Goal: Transaction & Acquisition: Book appointment/travel/reservation

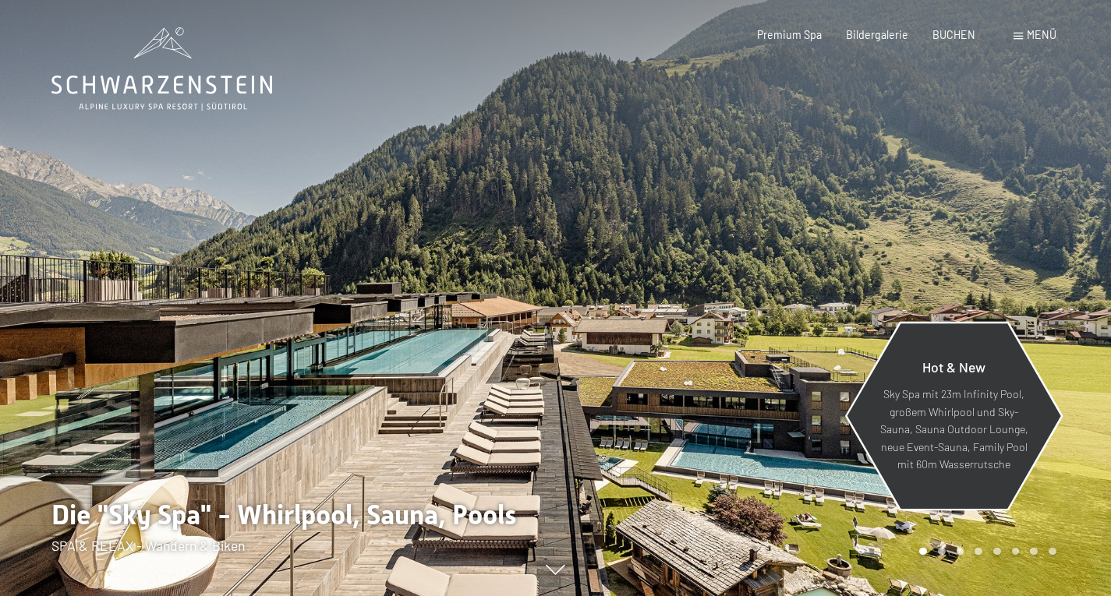
click at [961, 382] on div "Hot & New" at bounding box center [953, 372] width 149 height 27
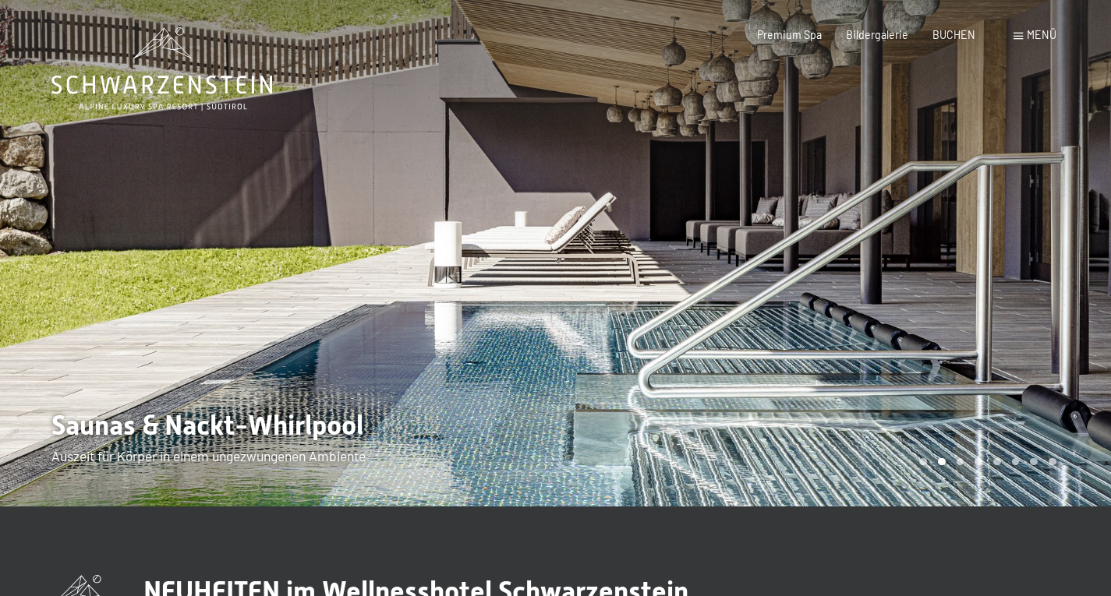
click at [990, 462] on div "Carousel Pagination" at bounding box center [985, 462] width 142 height 8
click at [997, 461] on div "Carousel Page 5" at bounding box center [997, 462] width 8 height 8
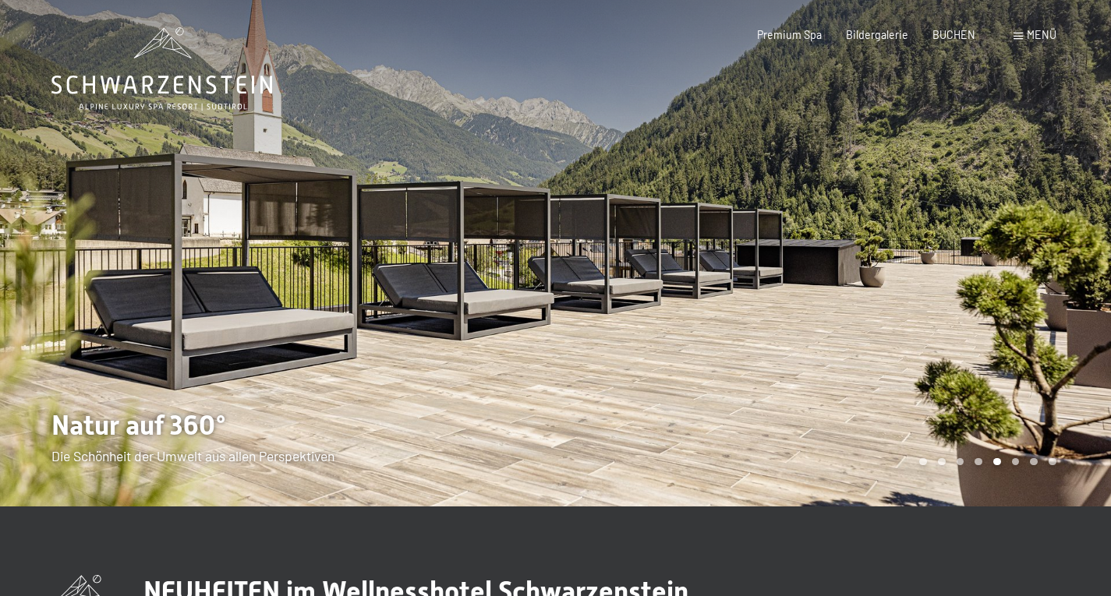
click at [1029, 458] on div at bounding box center [834, 253] width 556 height 507
click at [1031, 461] on div "Carousel Page 7" at bounding box center [1034, 462] width 8 height 8
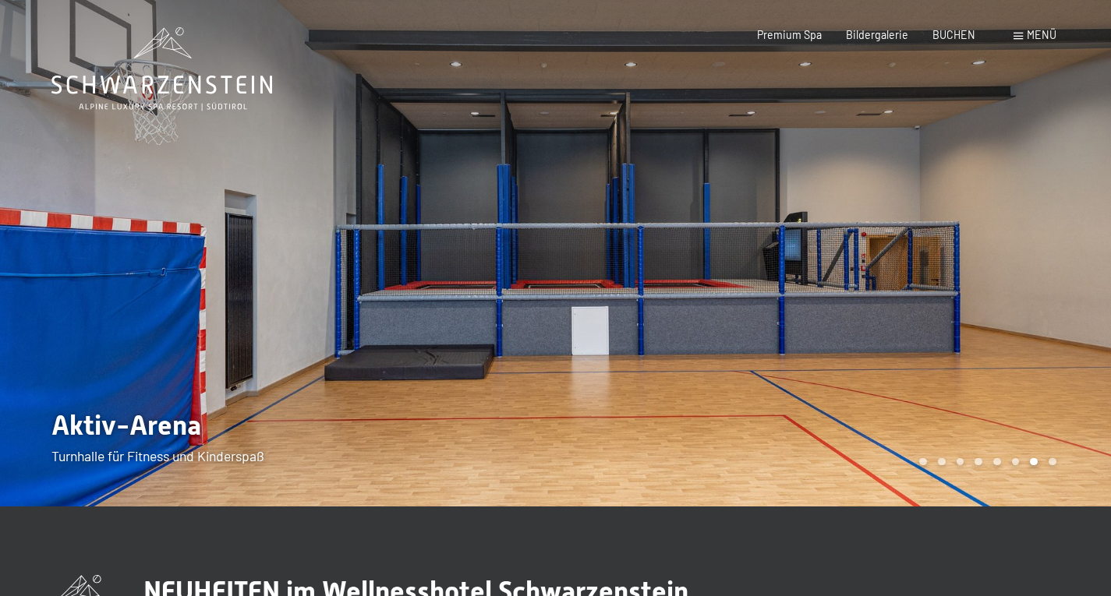
click at [1049, 462] on div "Carousel Page 8" at bounding box center [1053, 462] width 8 height 8
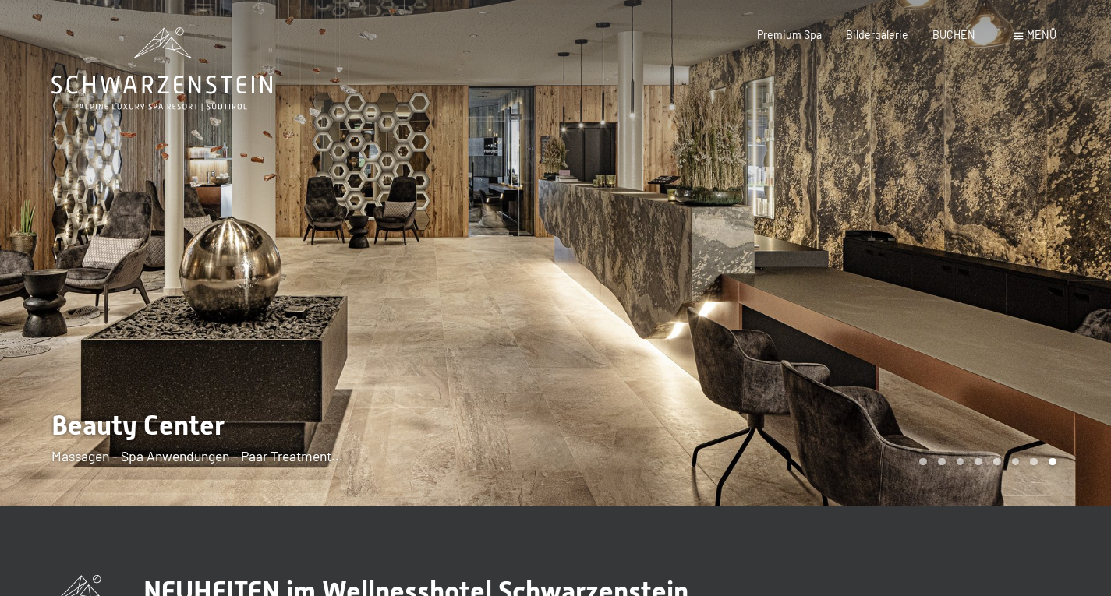
click at [1034, 39] on span "Menü" at bounding box center [1042, 34] width 30 height 13
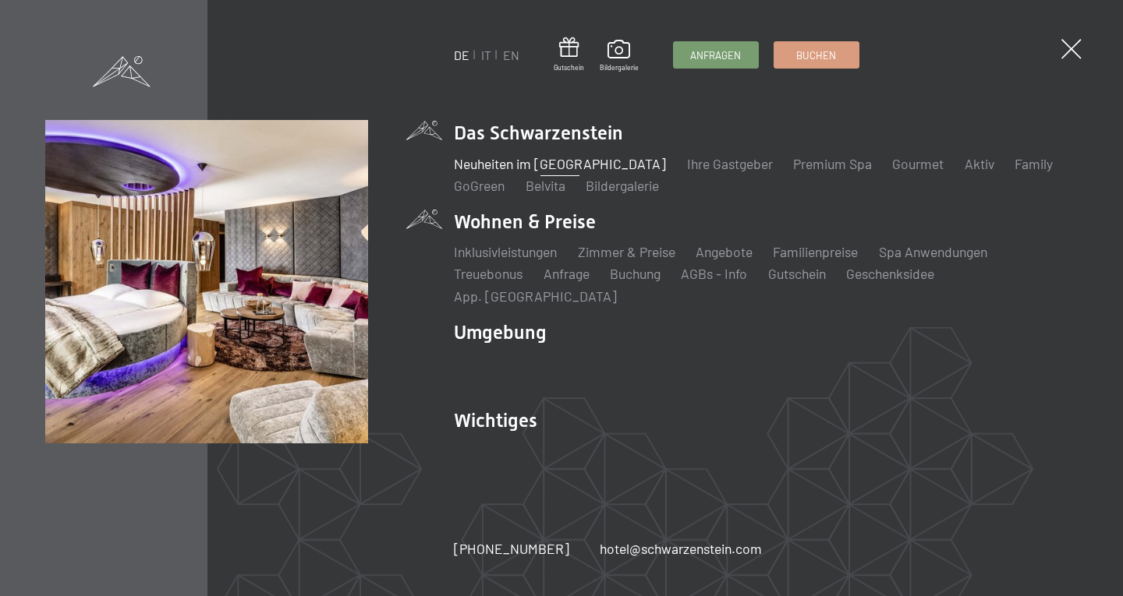
click at [568, 243] on li "Wohnen & Preise Inklusivleistungen Zimmer & Preise Liste Angebote Liste Familie…" at bounding box center [766, 257] width 624 height 97
click at [610, 260] on link "Zimmer & Preise" at bounding box center [626, 251] width 97 height 17
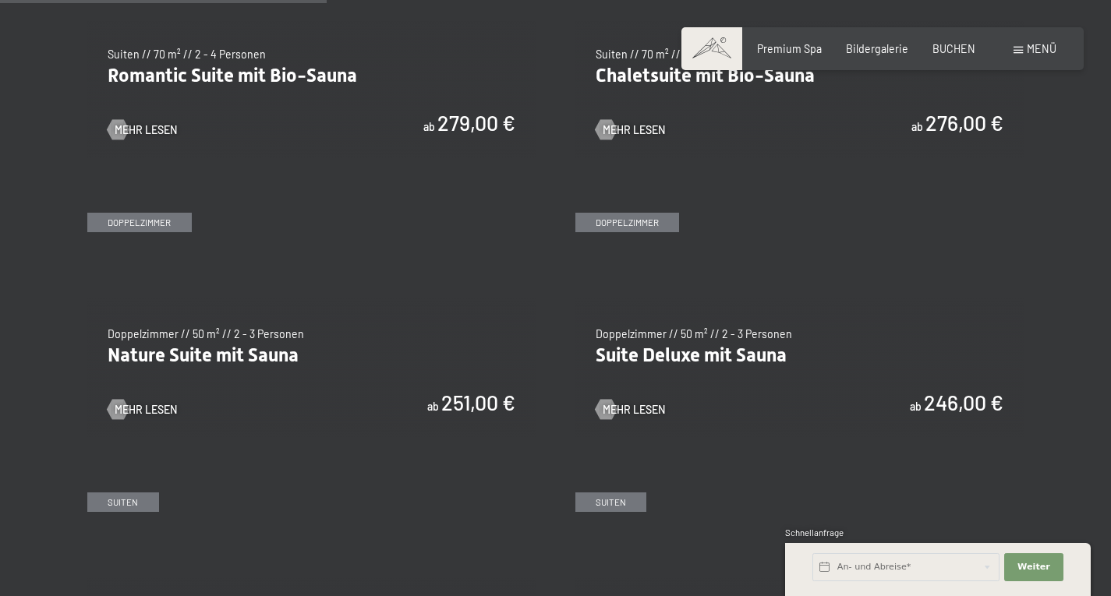
scroll to position [1307, 0]
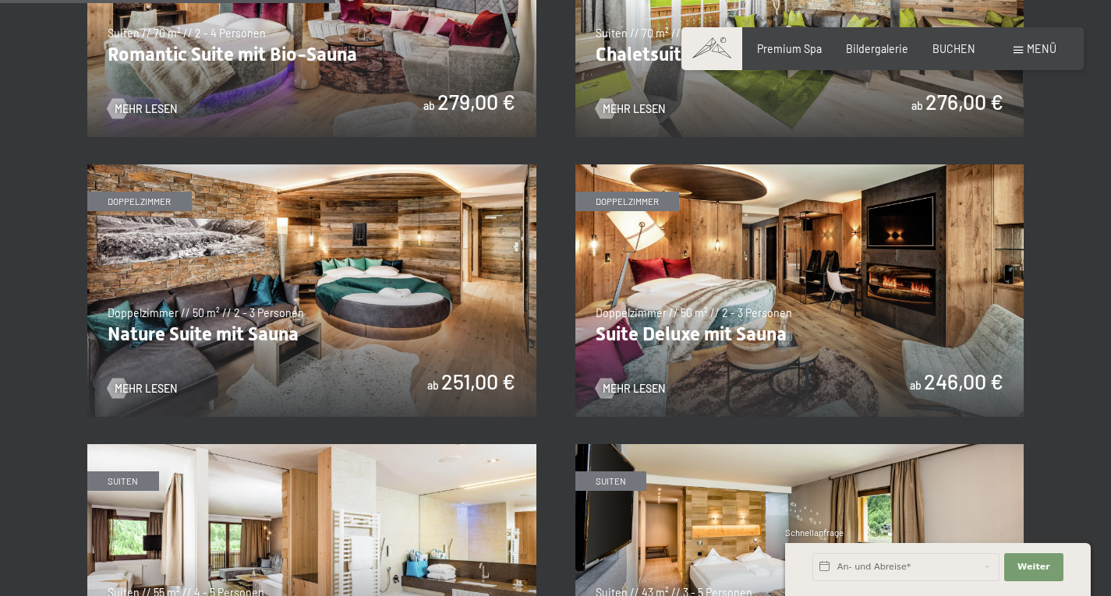
click at [837, 341] on img at bounding box center [799, 291] width 449 height 253
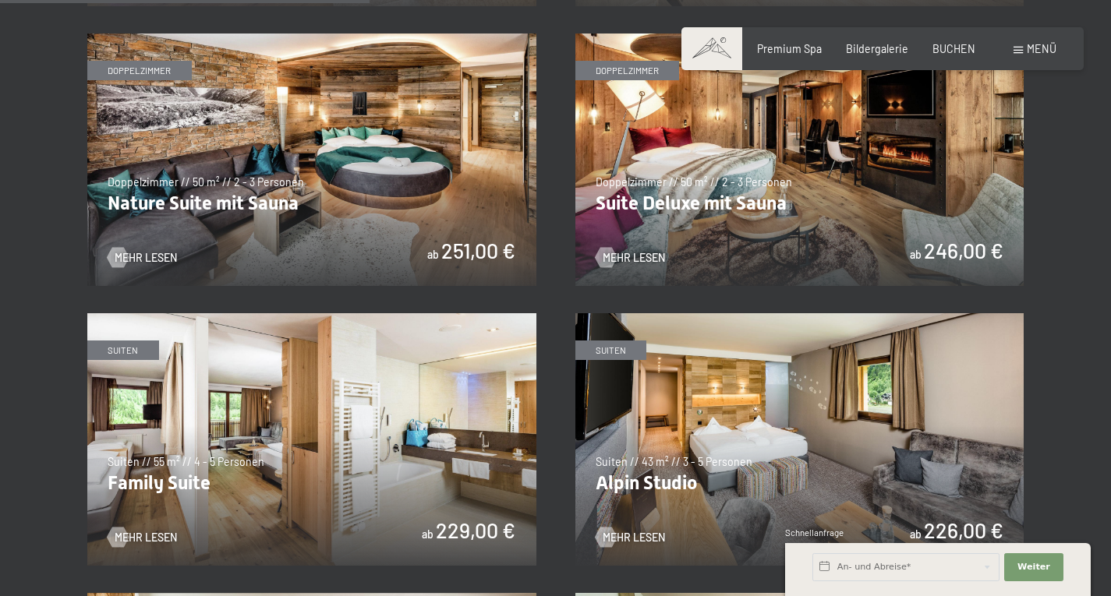
click at [800, 301] on div "slide 1 of 4 Suiten Suiten // 100 m² // 2 - 5 Personen Schwarzensteinsuite mit …" at bounding box center [555, 439] width 936 height 1931
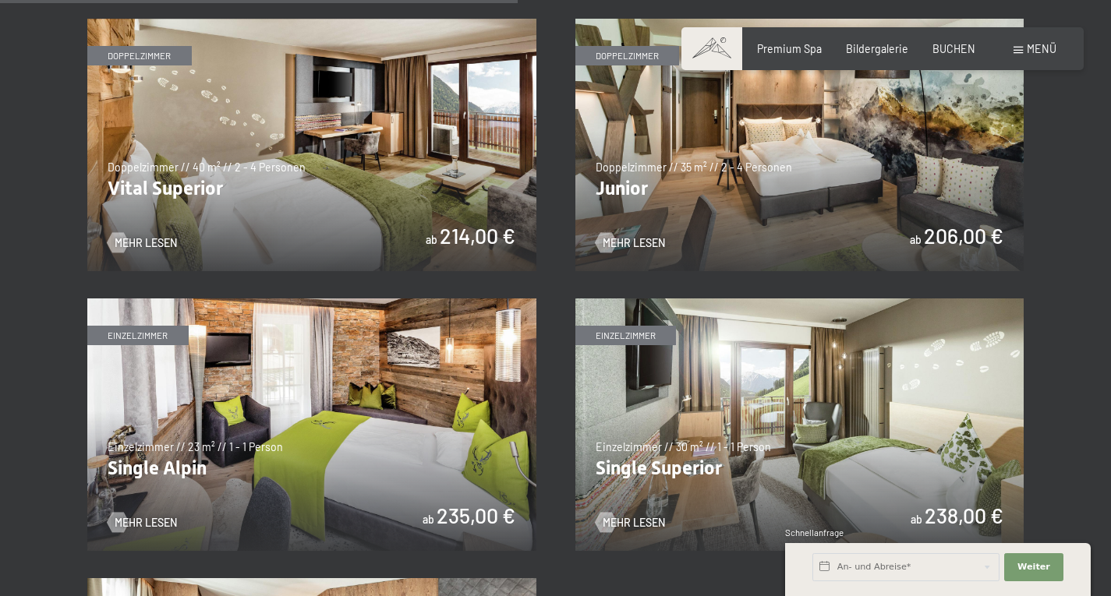
scroll to position [2016, 0]
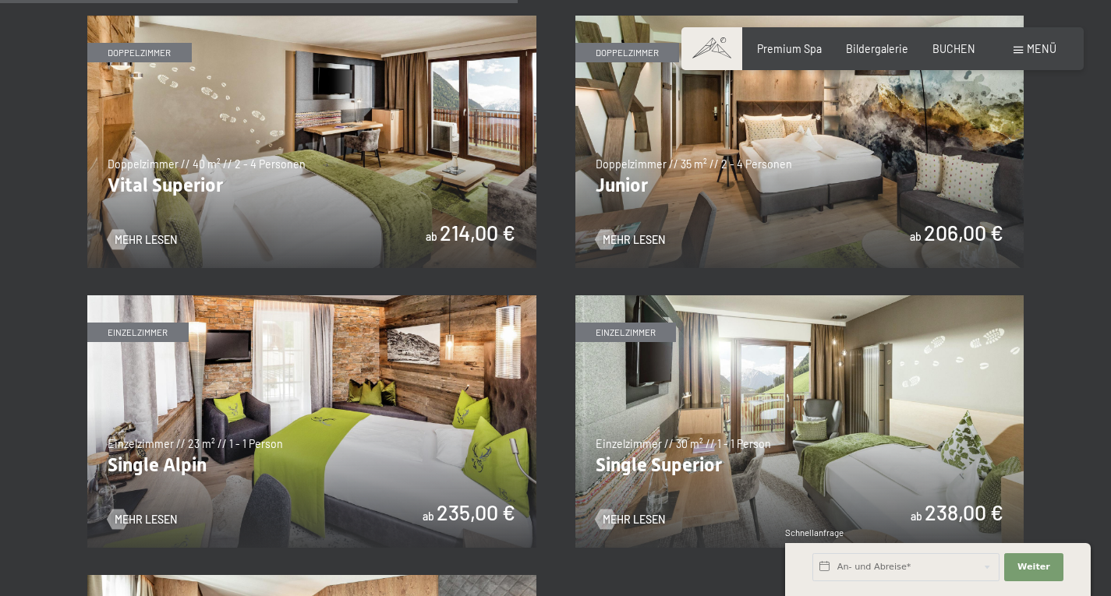
click at [840, 405] on img at bounding box center [799, 421] width 449 height 253
click at [575, 207] on img at bounding box center [350, 142] width 449 height 253
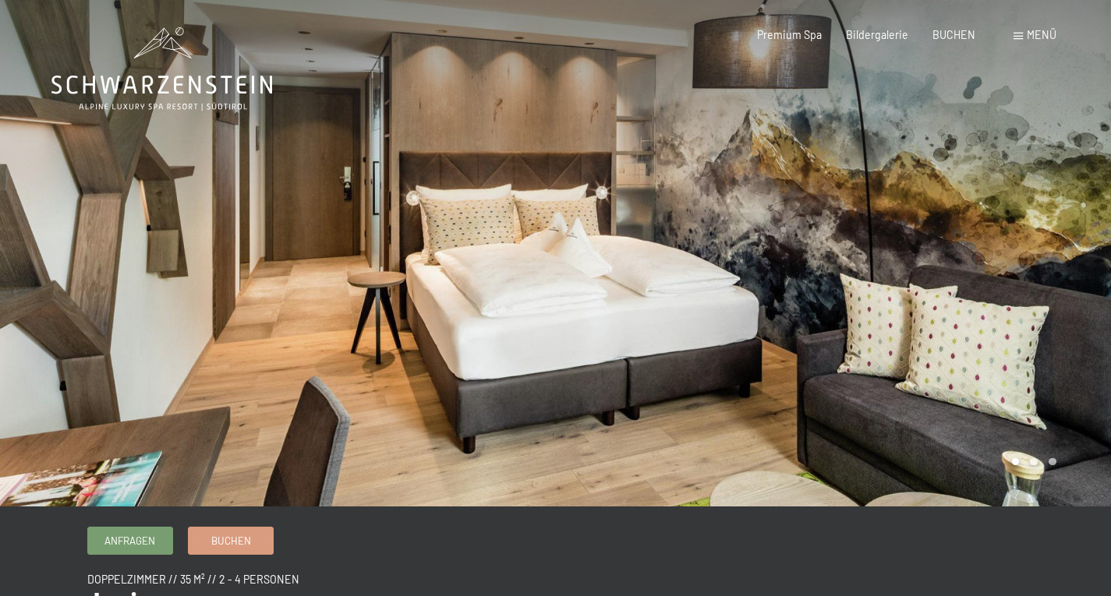
click at [1038, 459] on div at bounding box center [834, 253] width 556 height 507
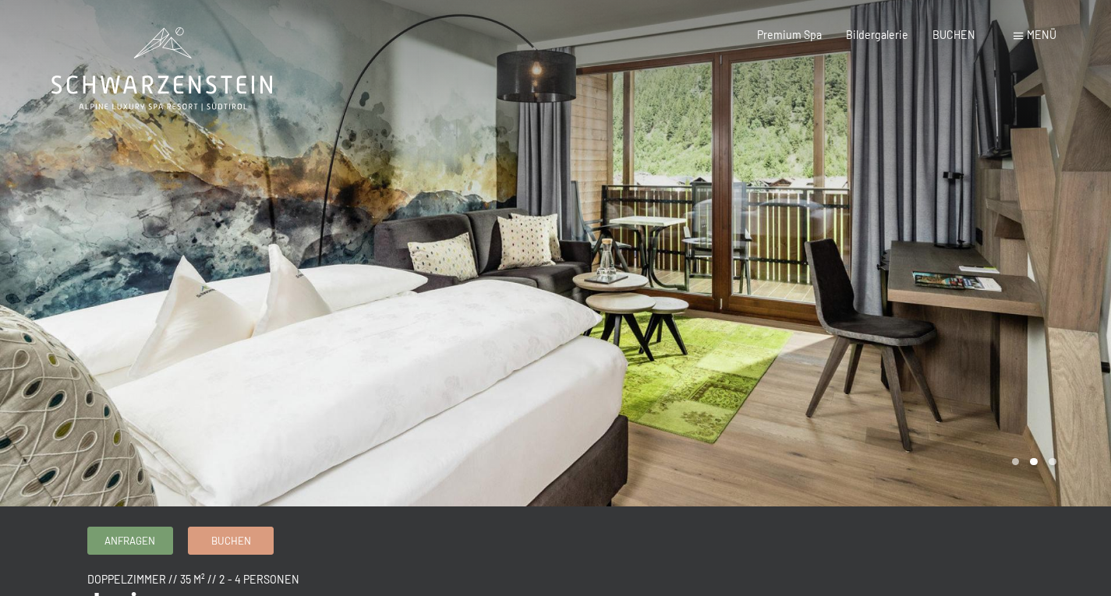
click at [1054, 459] on div at bounding box center [834, 253] width 556 height 507
